Goal: Navigation & Orientation: Go to known website

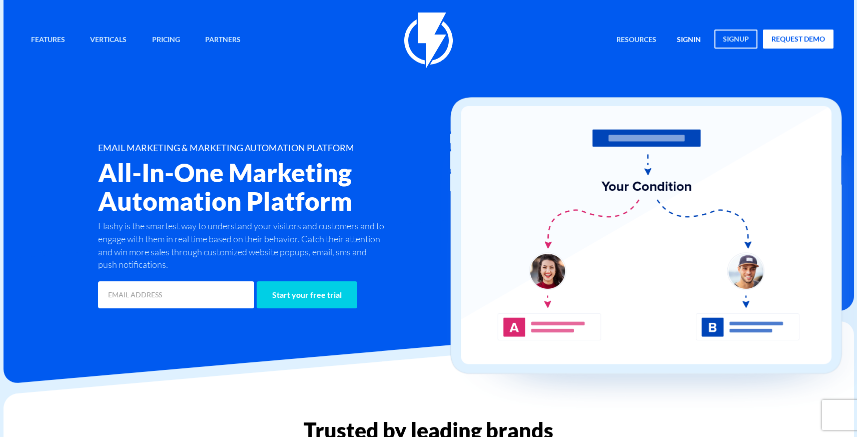
click at [697, 42] on link "signin" at bounding box center [688, 41] width 39 height 22
